Goal: Find contact information: Find contact information

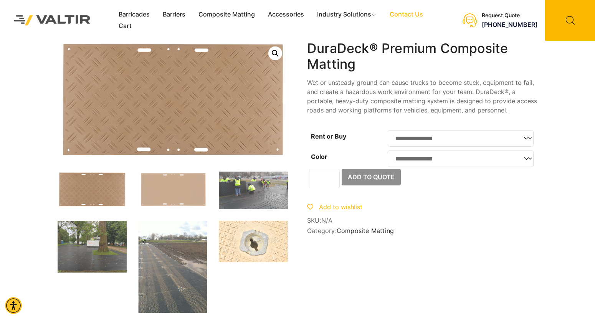
click at [408, 16] on link "Contact Us" at bounding box center [406, 15] width 46 height 12
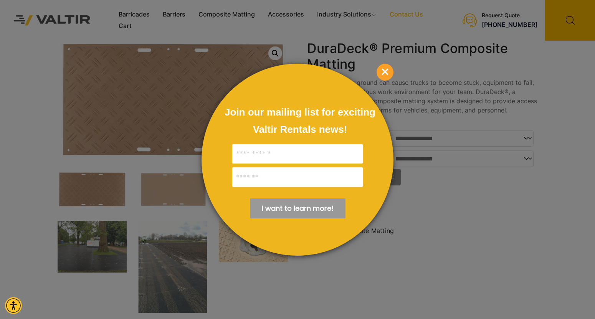
click at [383, 75] on span "×" at bounding box center [384, 72] width 17 height 17
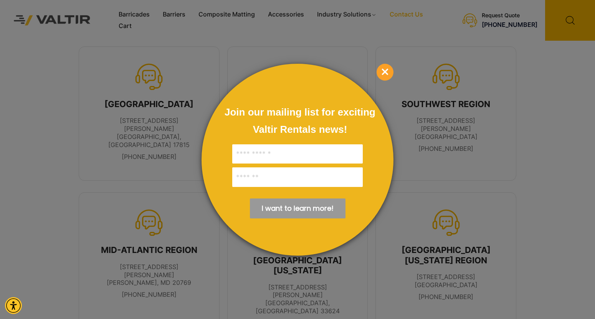
click at [385, 68] on span "×" at bounding box center [384, 72] width 17 height 17
